Goal: Information Seeking & Learning: Learn about a topic

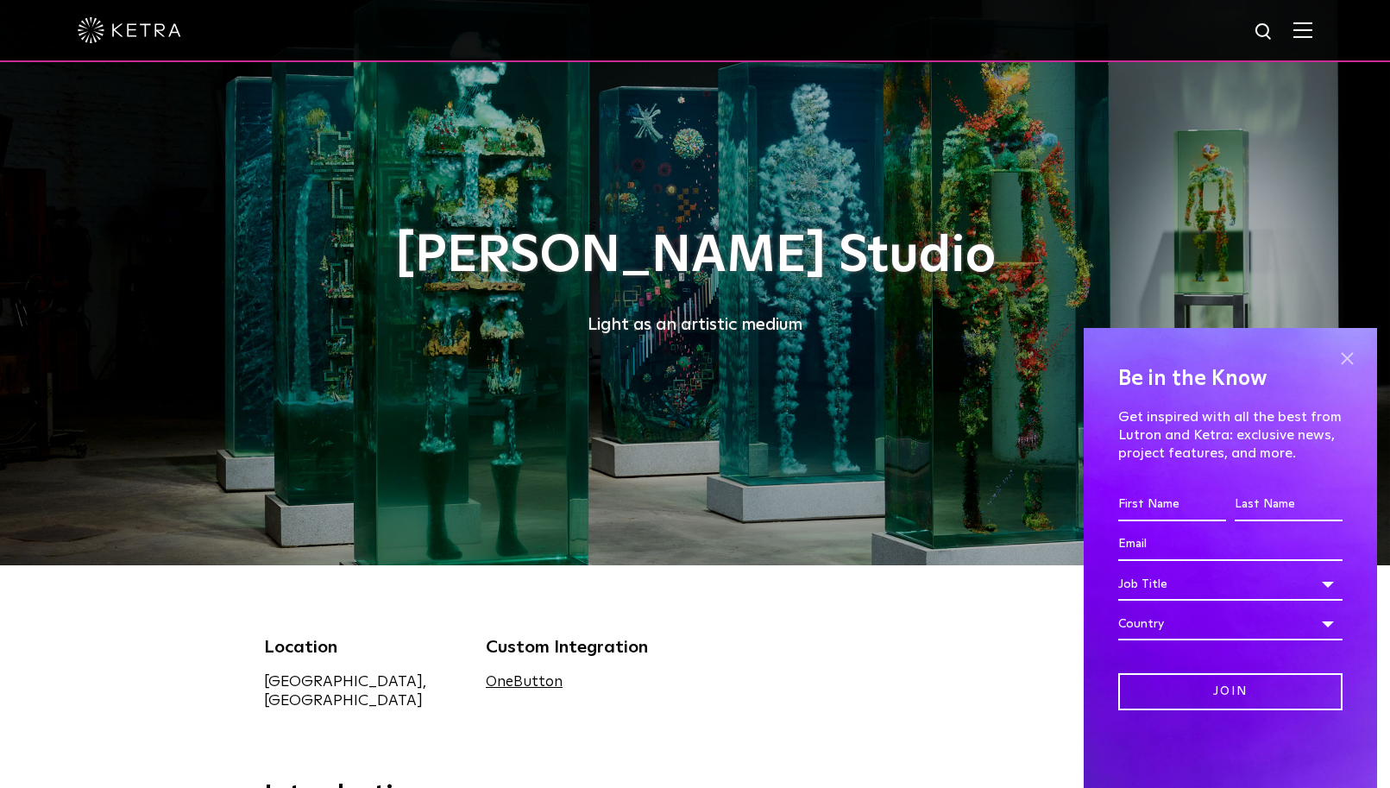
click at [1351, 358] on span at bounding box center [1347, 358] width 26 height 26
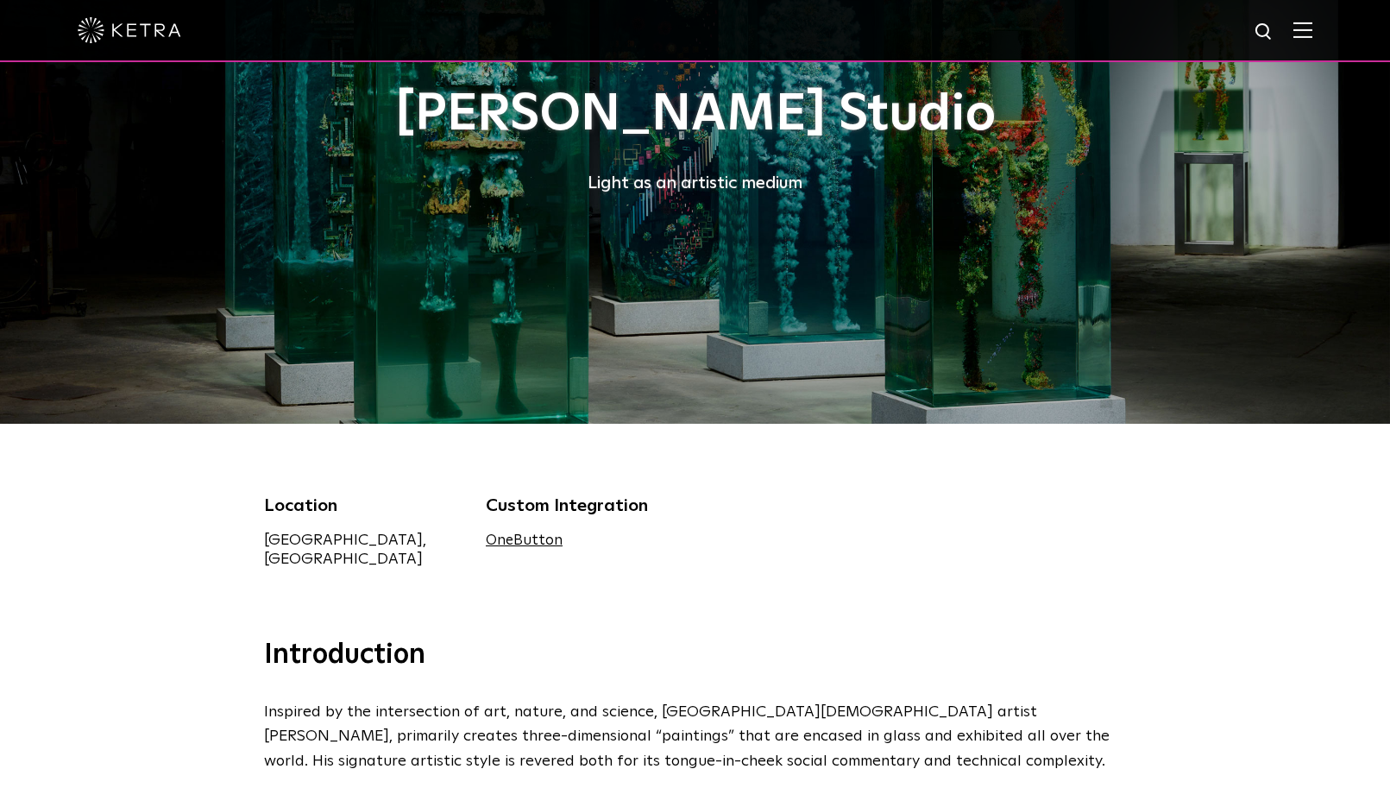
scroll to position [140, 0]
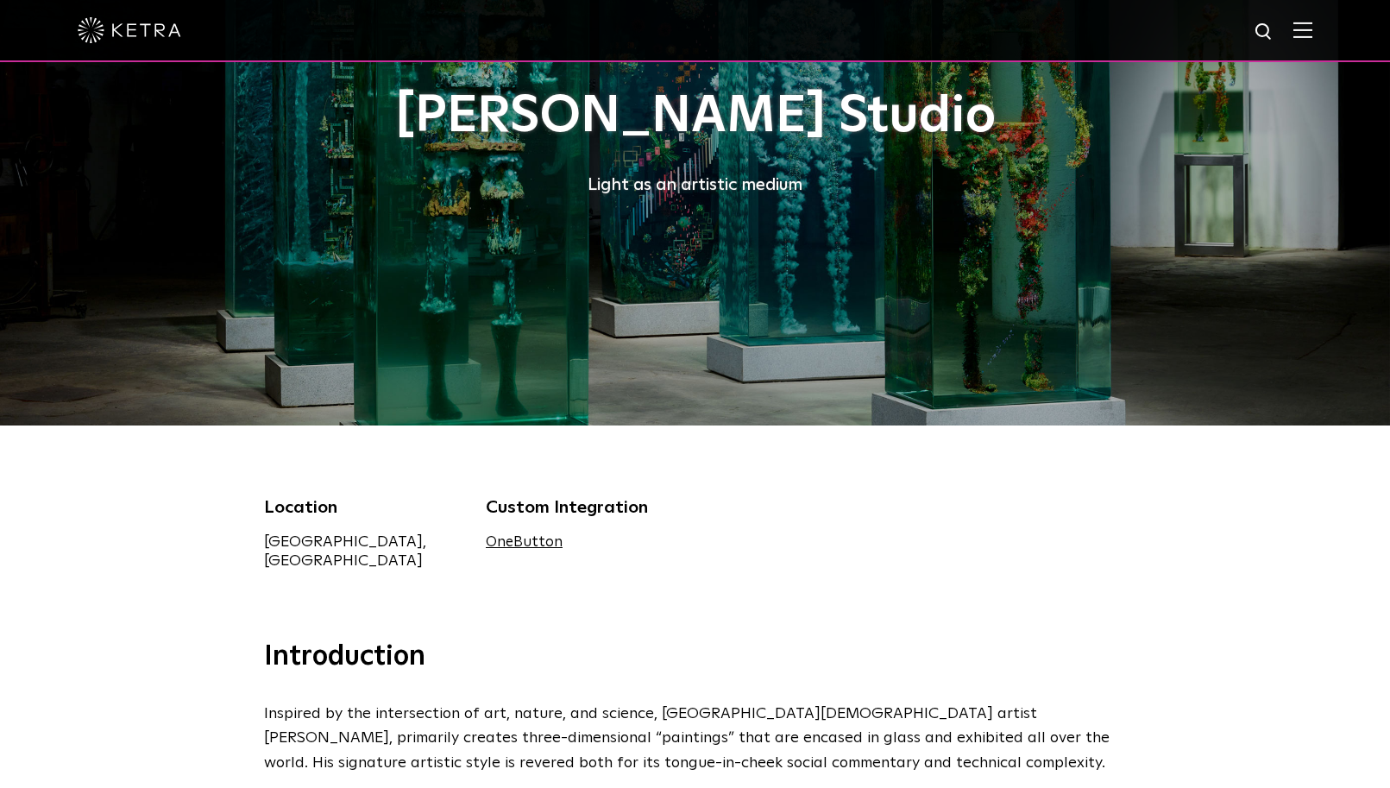
click at [501, 540] on link "OneButton" at bounding box center [524, 542] width 77 height 15
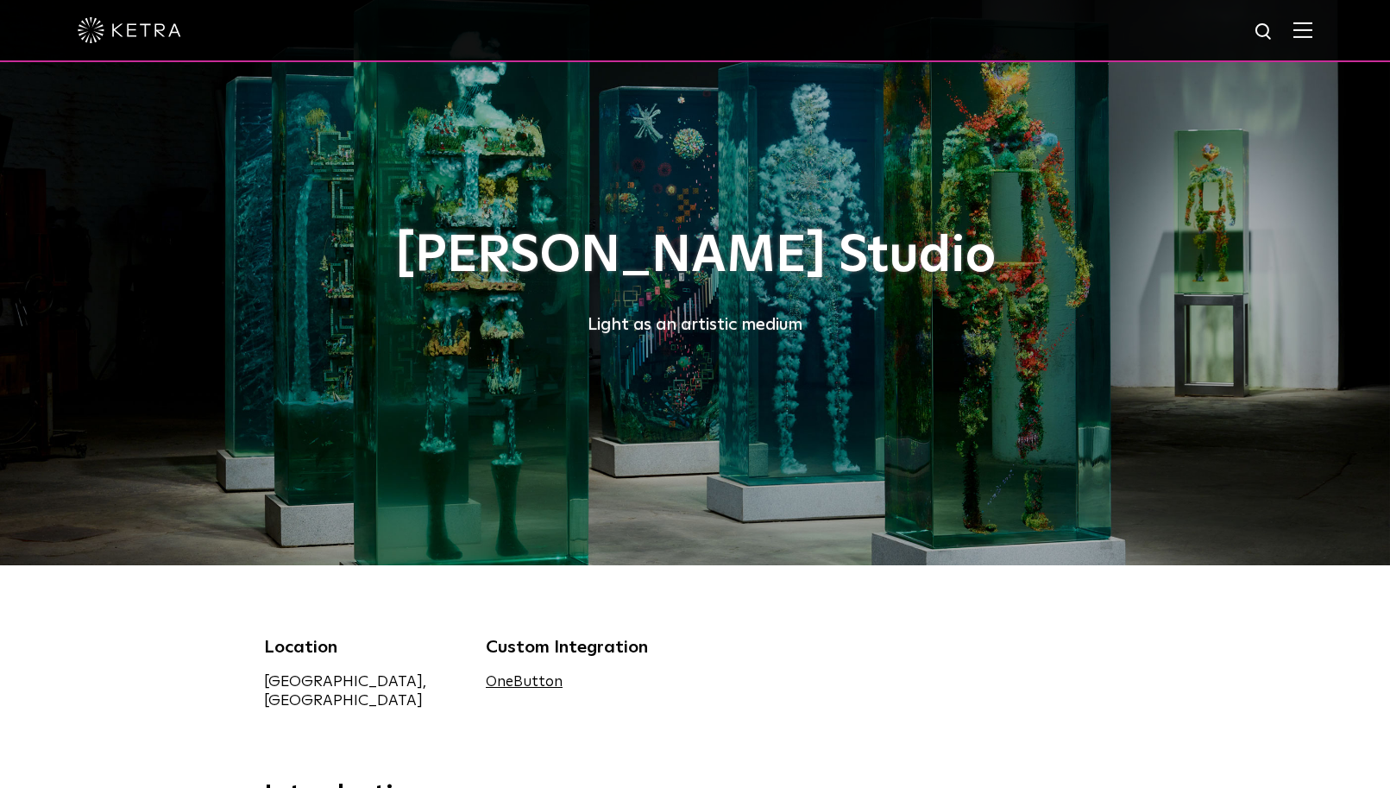
click at [519, 681] on link "OneButton" at bounding box center [524, 682] width 77 height 15
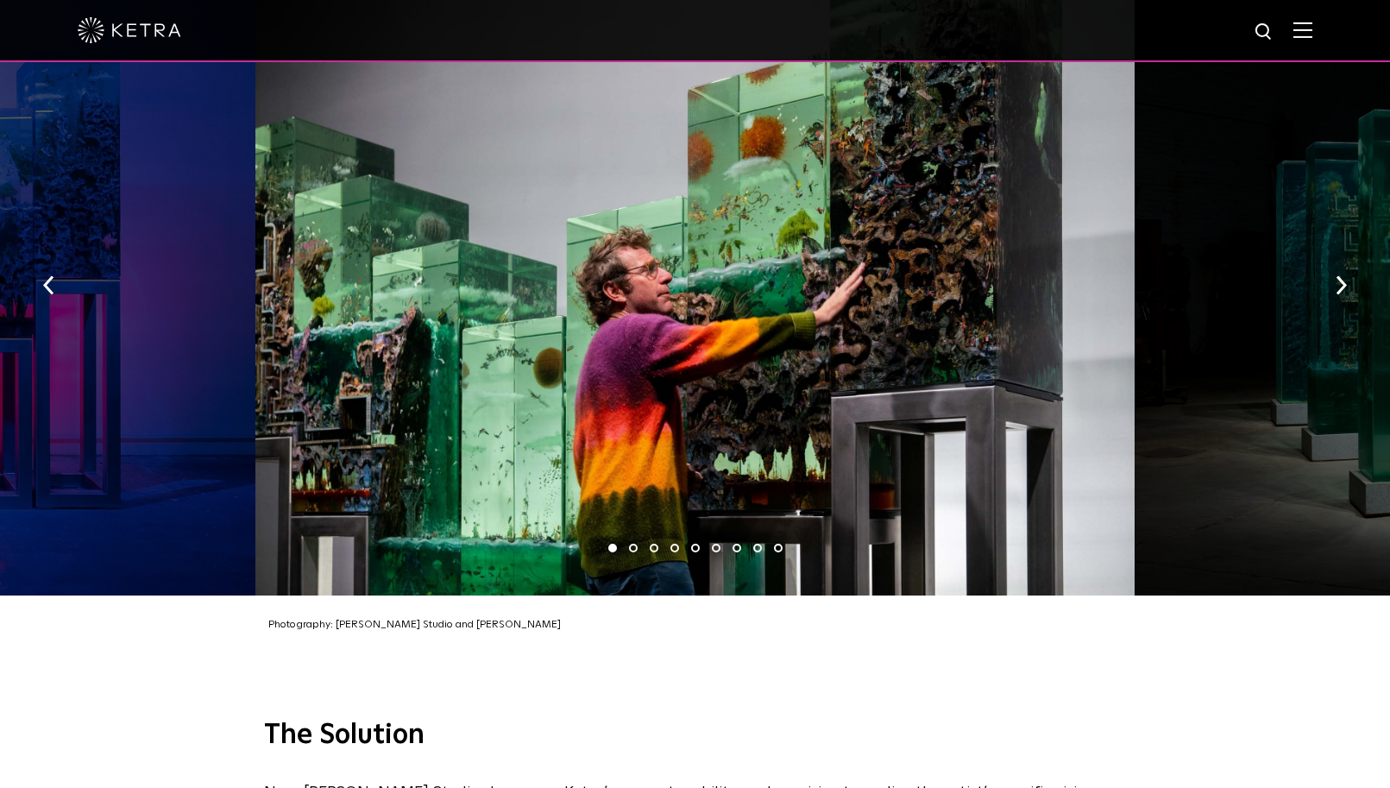
scroll to position [2733, 0]
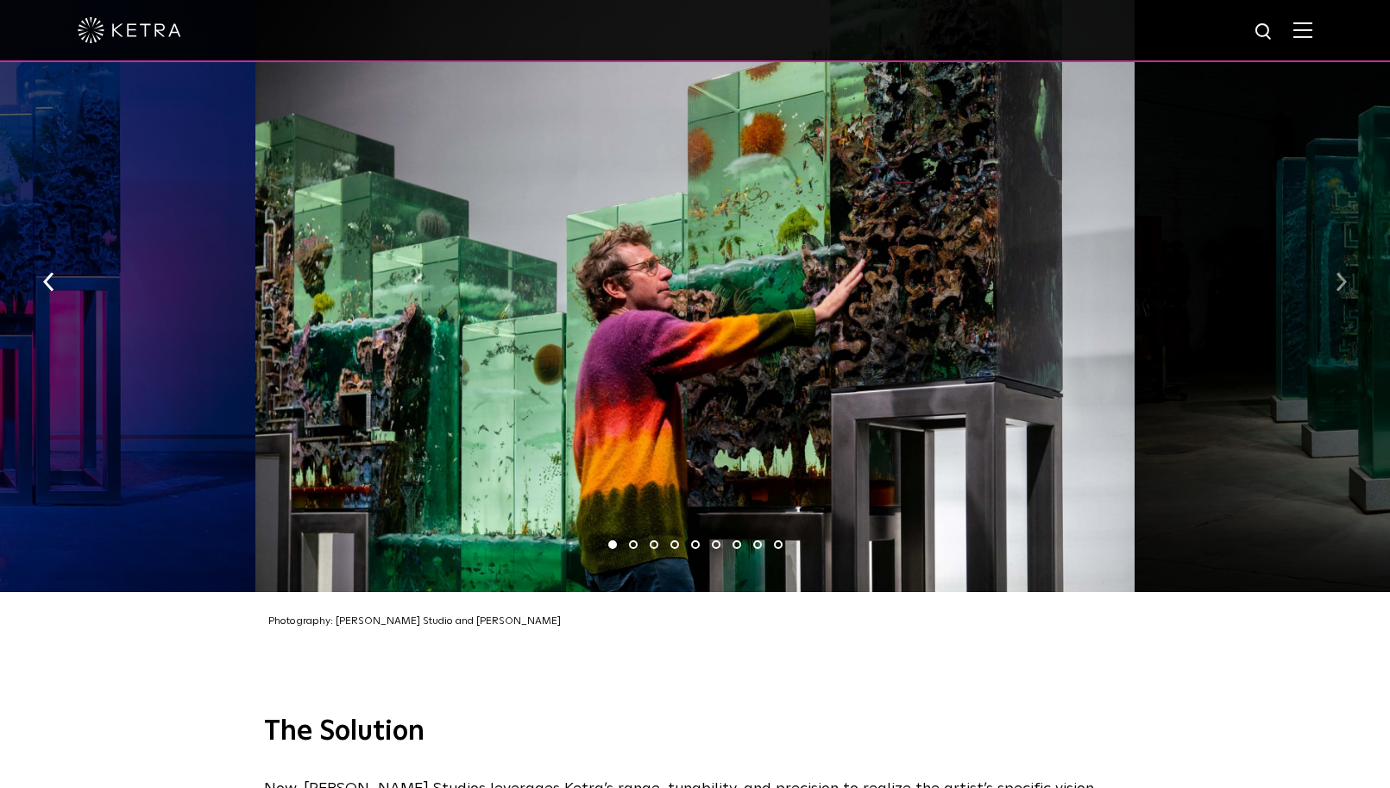
click at [1345, 273] on img "button" at bounding box center [1341, 282] width 11 height 19
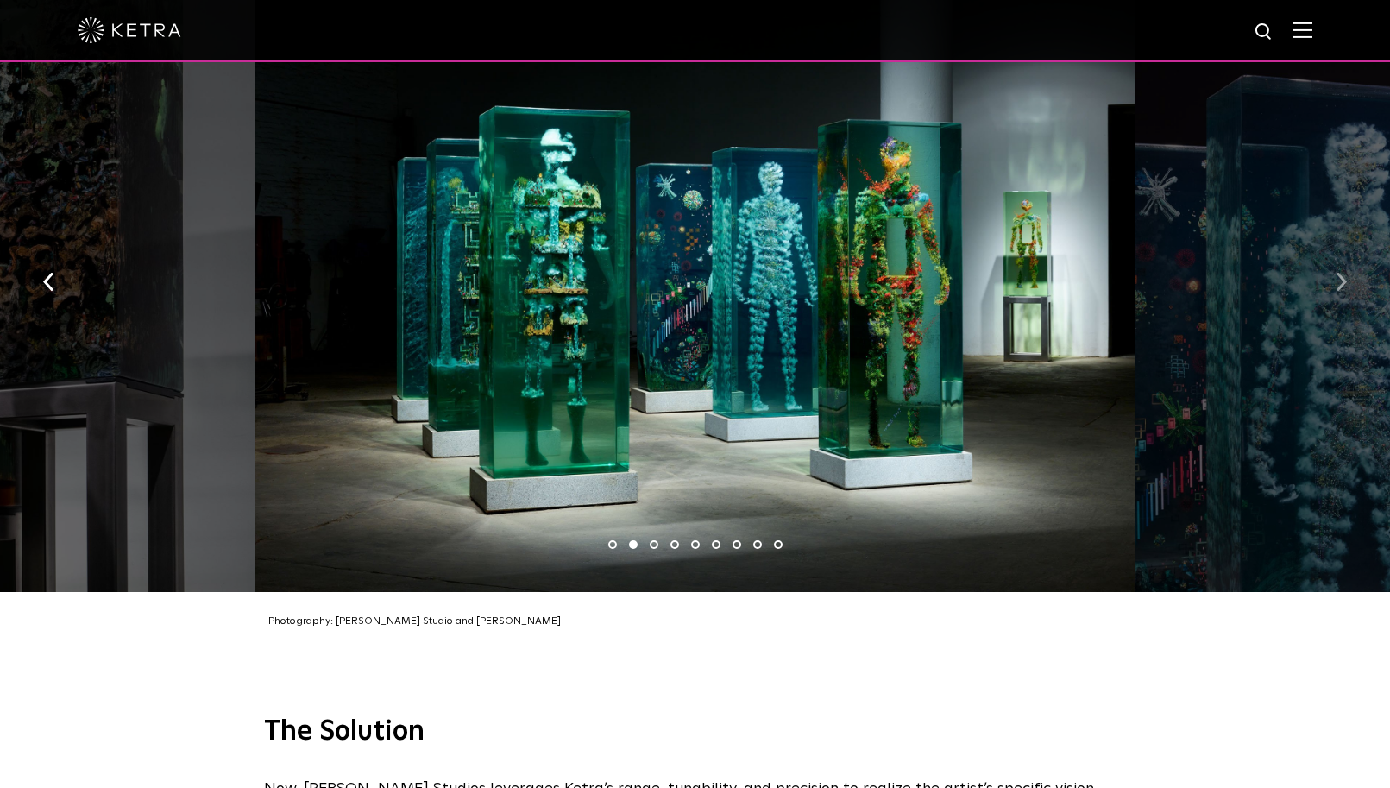
click at [1347, 251] on button "button" at bounding box center [1341, 281] width 37 height 60
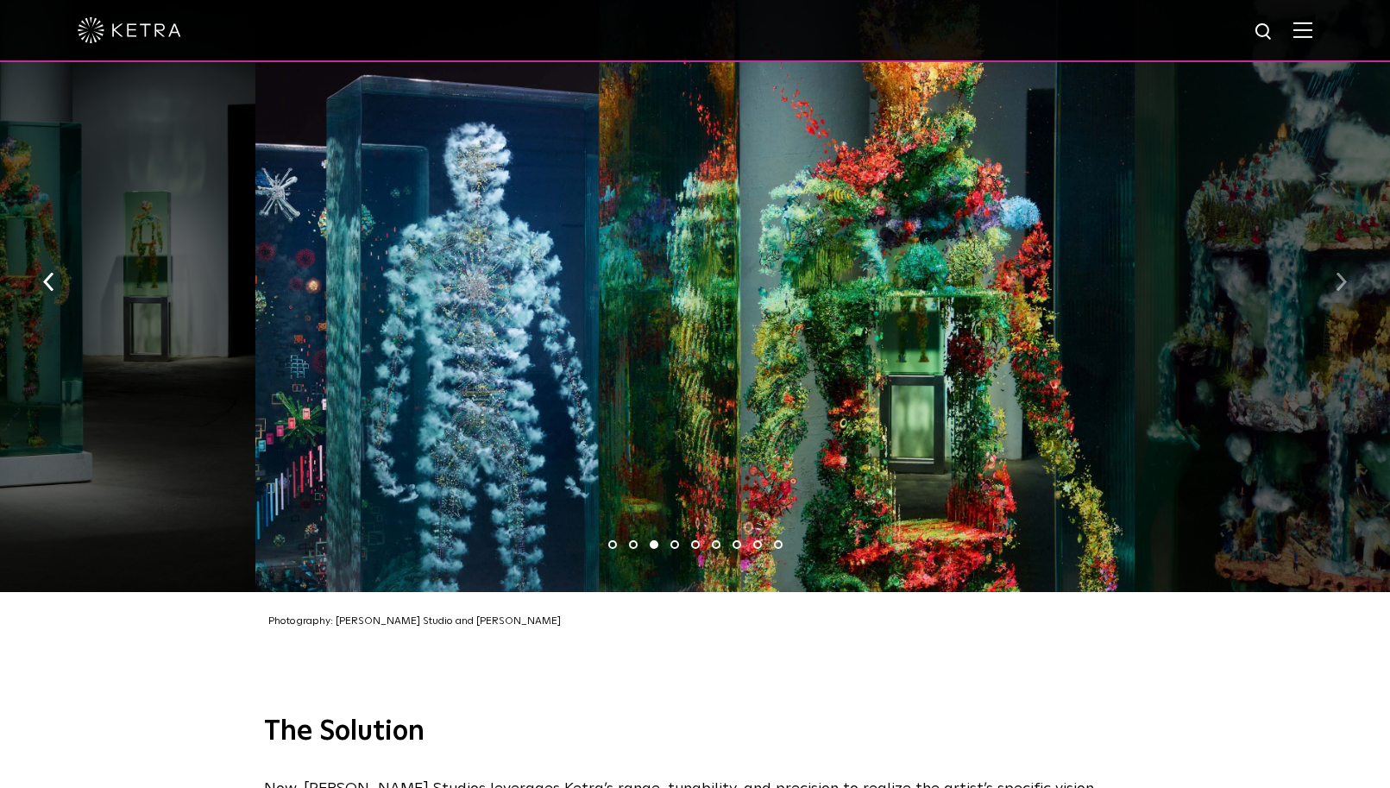
click at [1347, 251] on button "button" at bounding box center [1341, 281] width 37 height 60
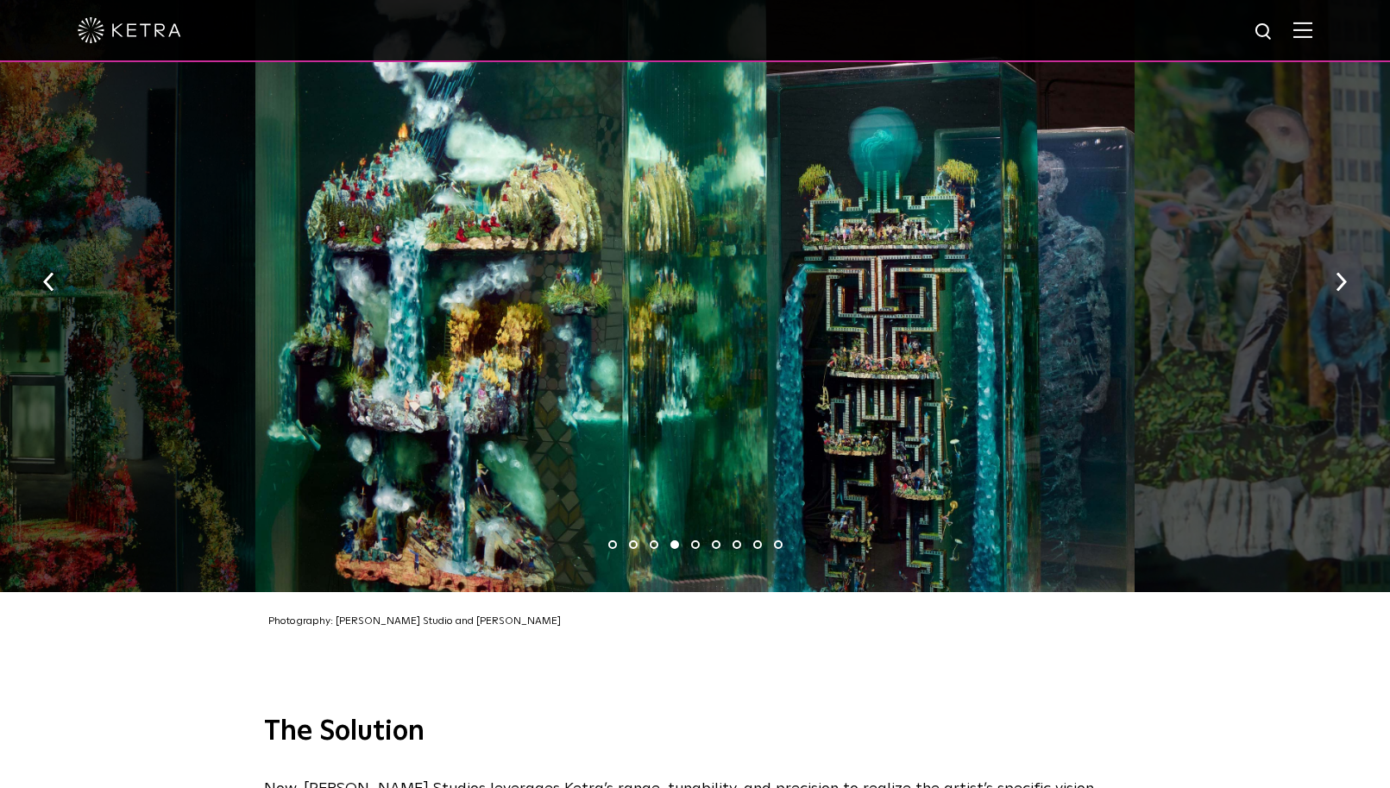
click at [1305, 28] on img at bounding box center [1303, 30] width 19 height 16
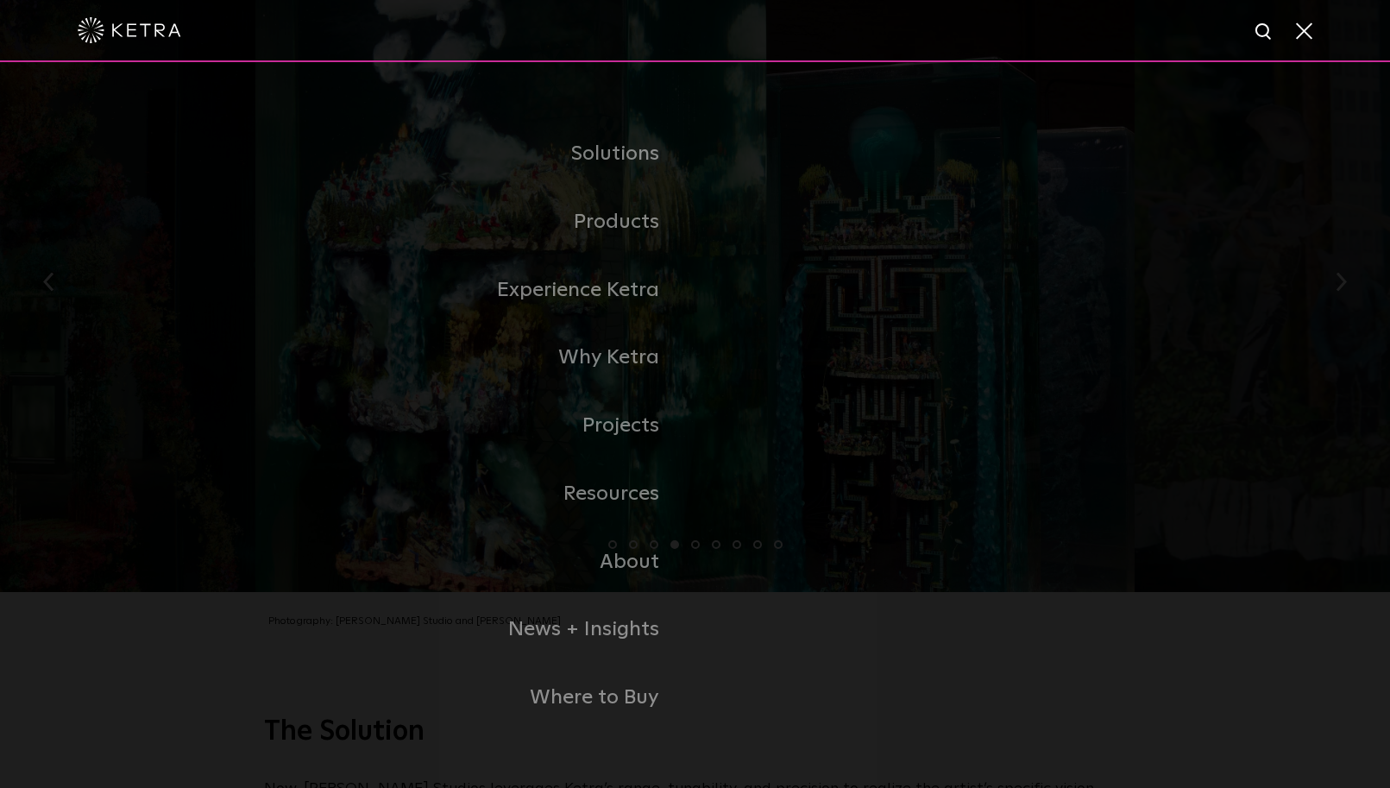
click at [1309, 34] on span at bounding box center [1303, 30] width 19 height 17
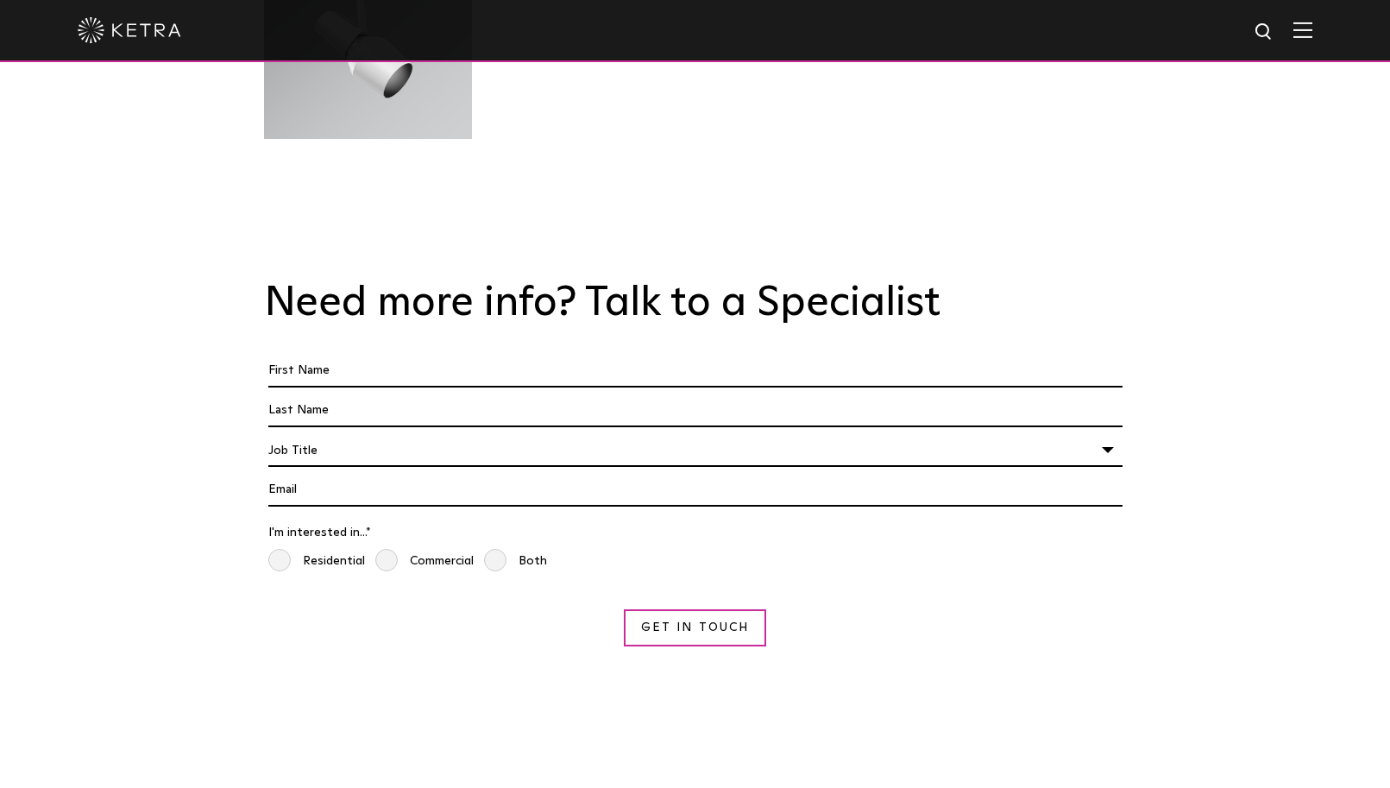
scroll to position [5180, 0]
